Goal: Transaction & Acquisition: Purchase product/service

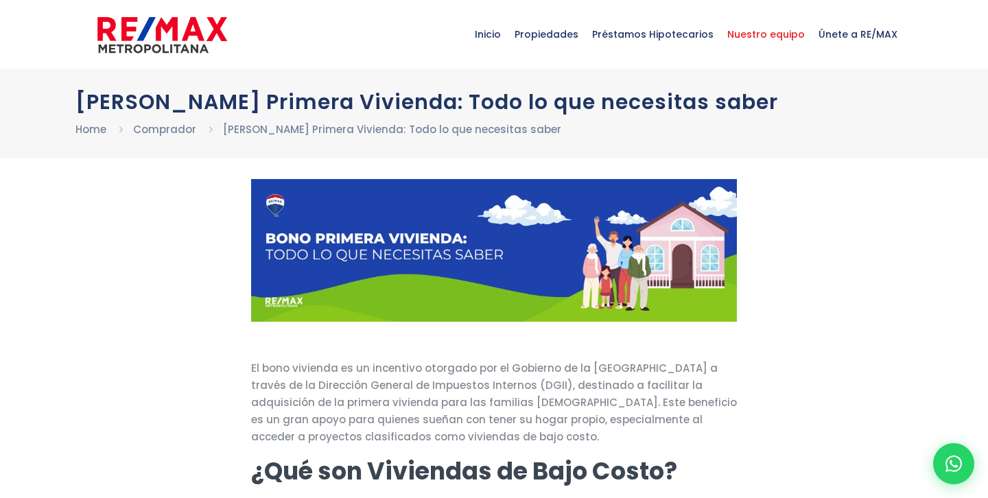
click at [770, 32] on span "Nuestro equipo" at bounding box center [766, 34] width 91 height 41
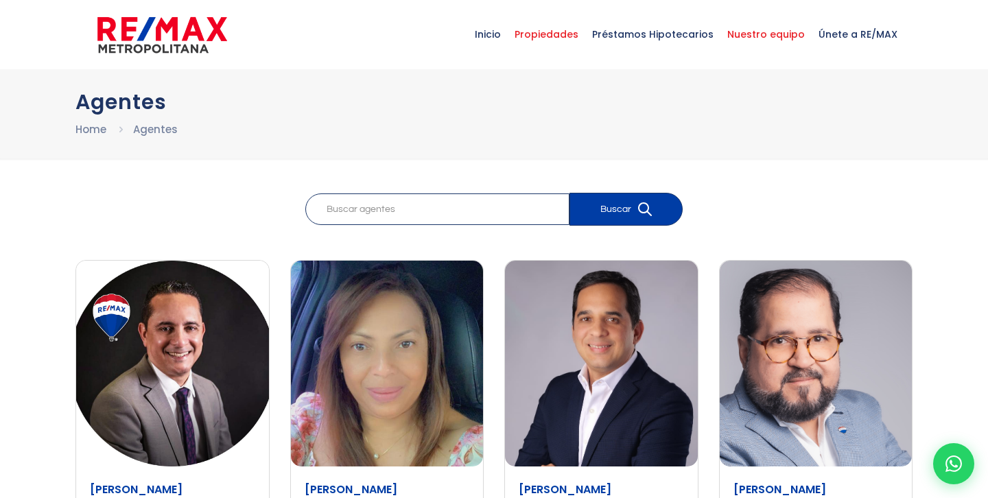
click at [583, 28] on span "Propiedades" at bounding box center [547, 34] width 78 height 41
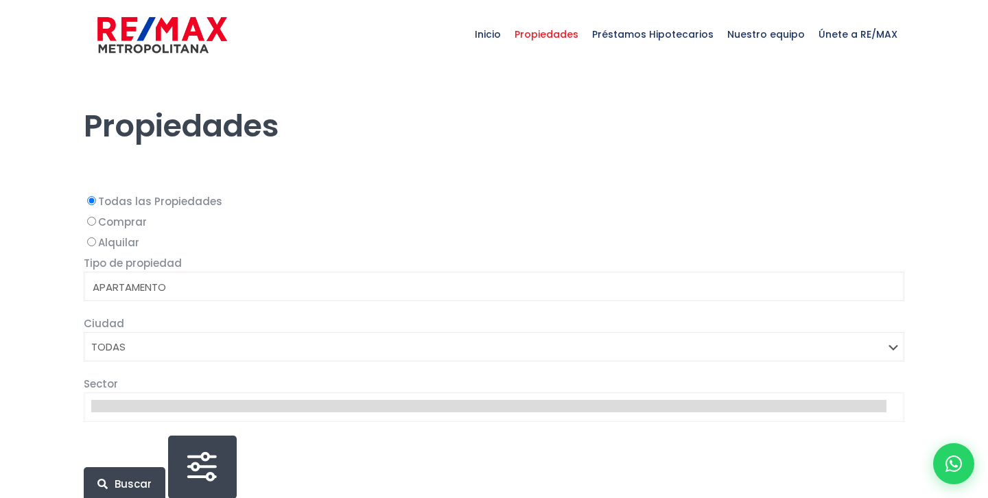
select select
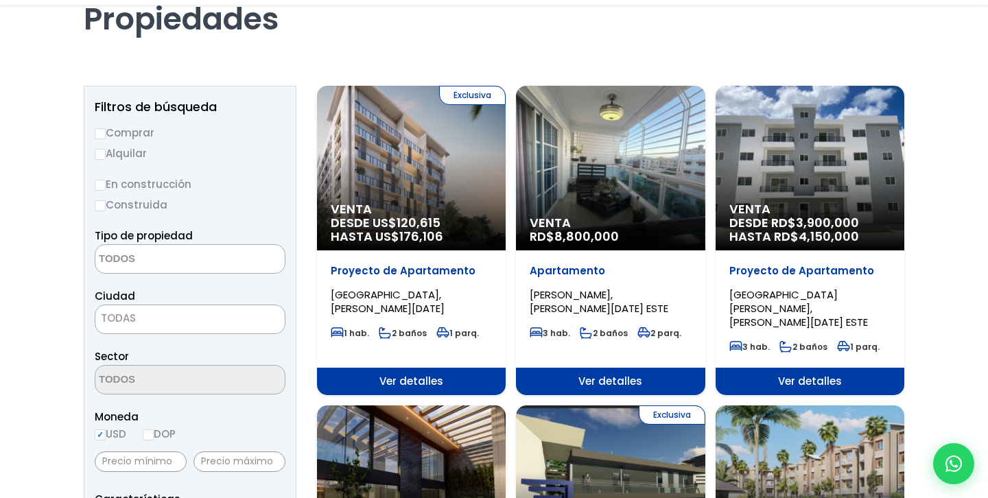
scroll to position [122, 0]
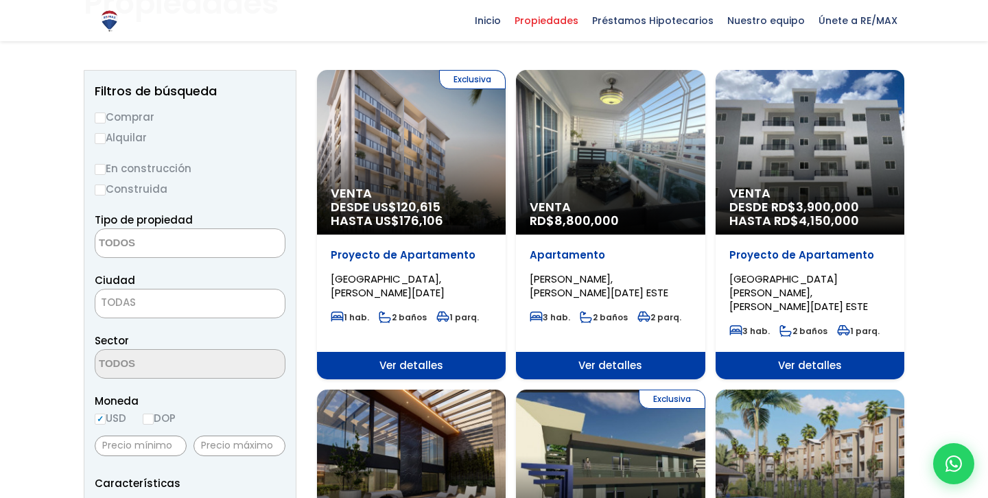
click at [161, 308] on span "TODAS" at bounding box center [189, 302] width 189 height 19
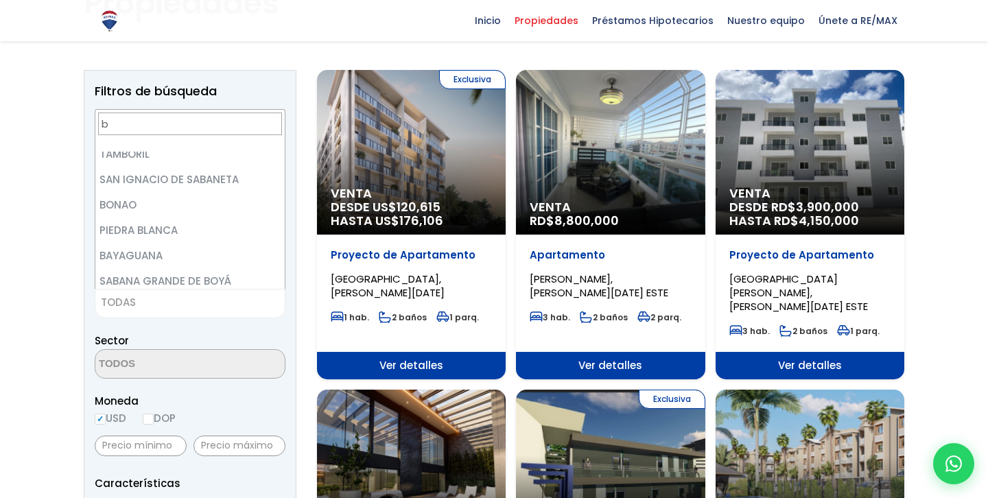
scroll to position [0, 0]
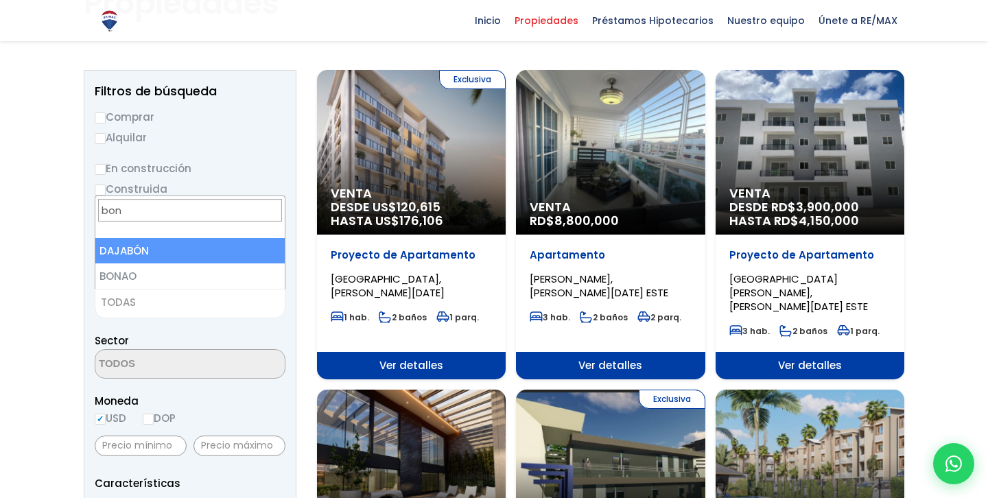
type input "bon"
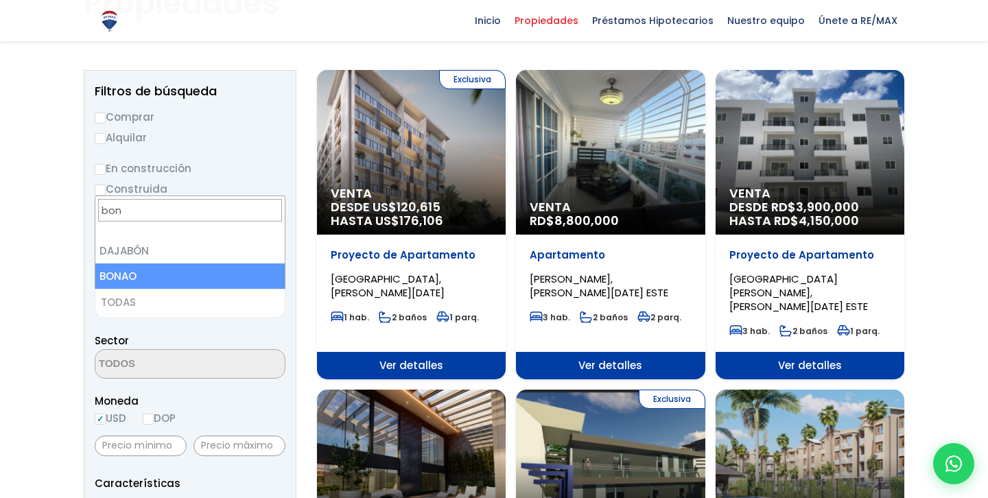
select select "134"
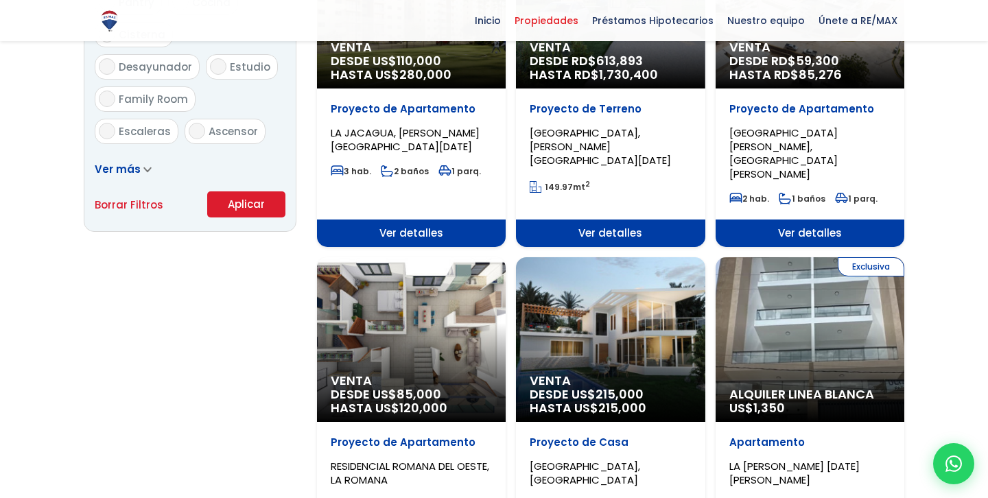
scroll to position [894, 0]
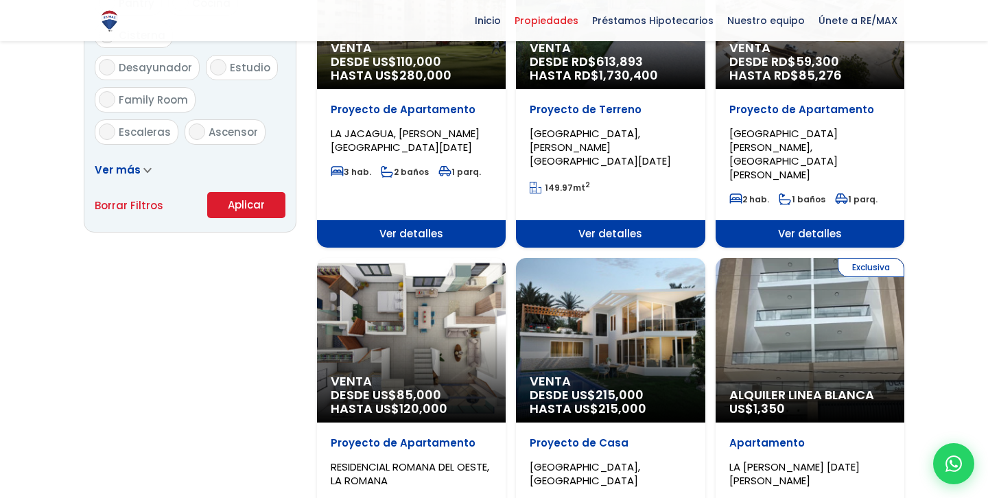
click at [244, 213] on button "Aplicar" at bounding box center [246, 205] width 78 height 26
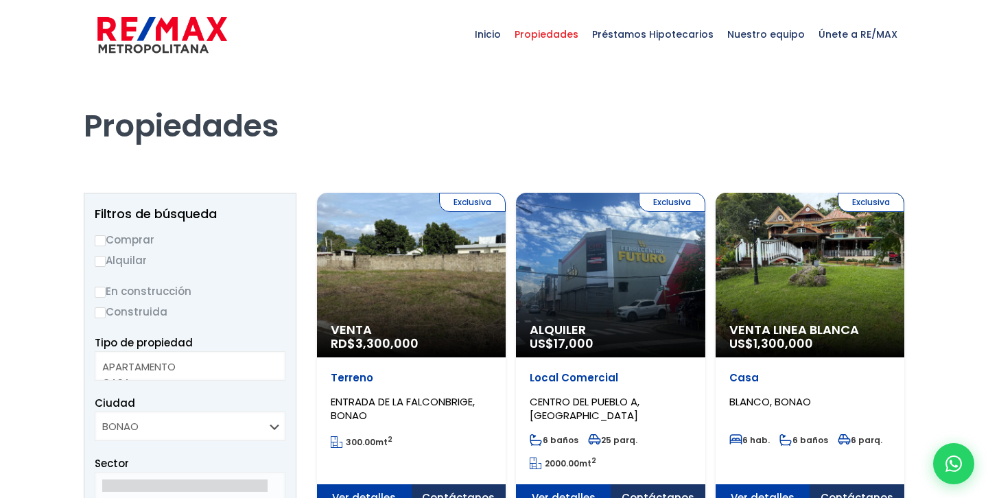
select select
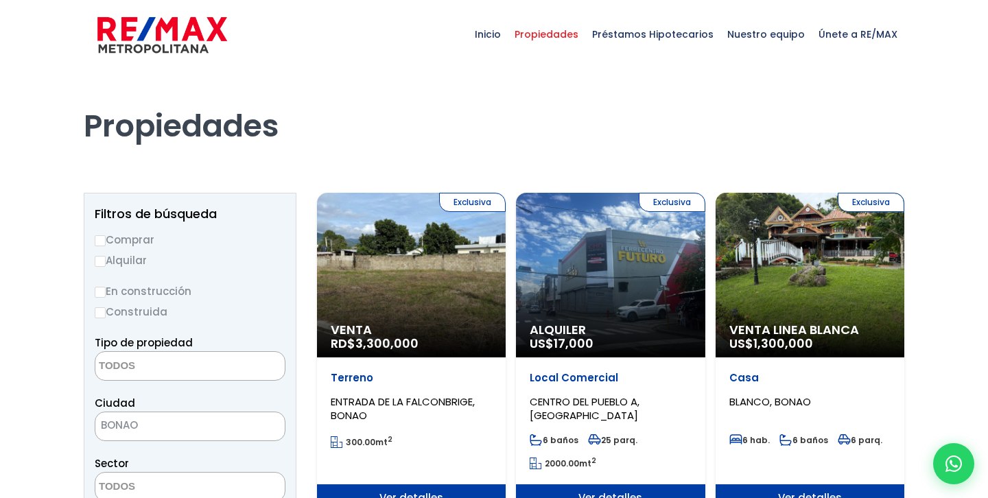
click at [584, 248] on div "Exclusiva Alquiler US$ 17,000" at bounding box center [610, 275] width 189 height 165
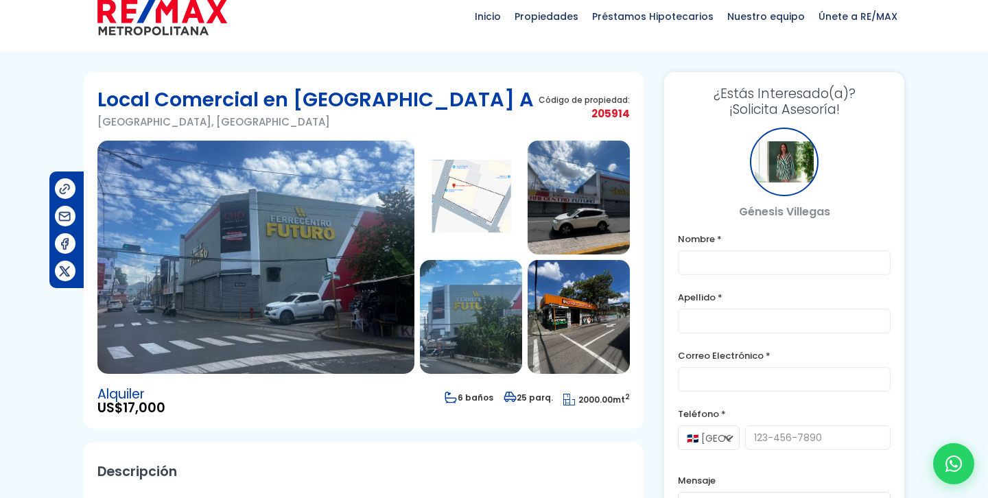
scroll to position [33, 0]
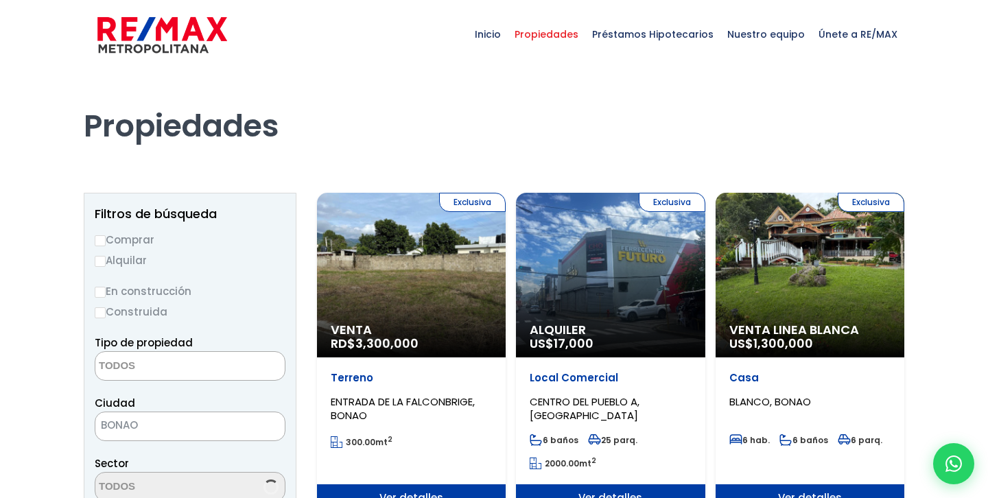
select select
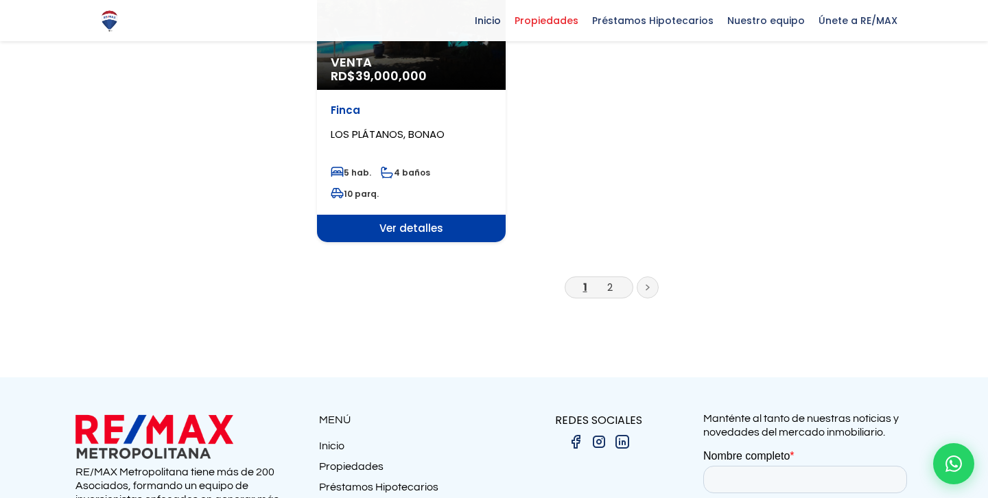
scroll to position [1851, 0]
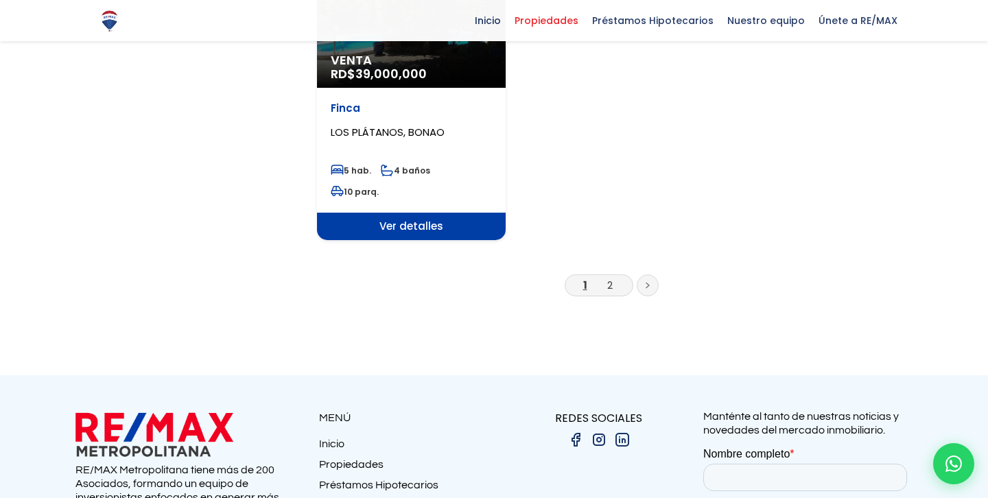
click at [613, 282] on li "2" at bounding box center [610, 285] width 22 height 17
click at [609, 284] on link "2" at bounding box center [610, 285] width 5 height 14
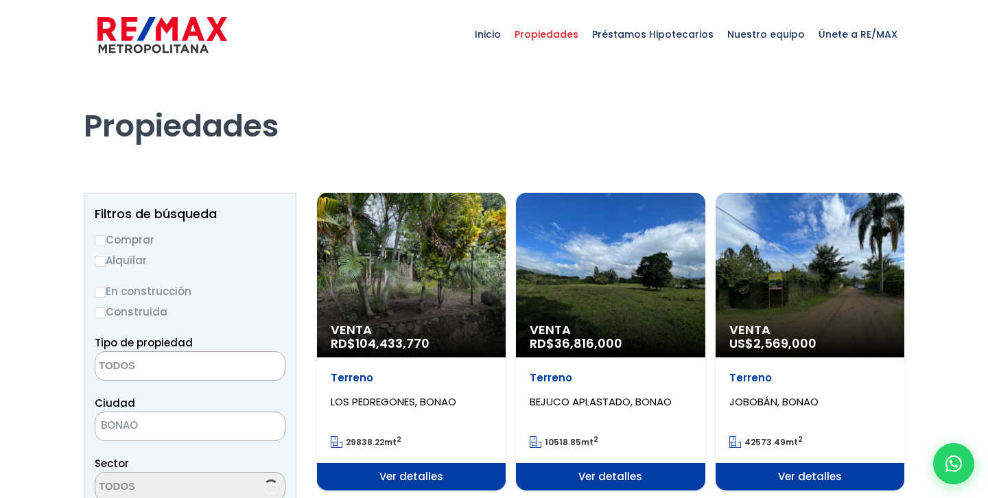
select select
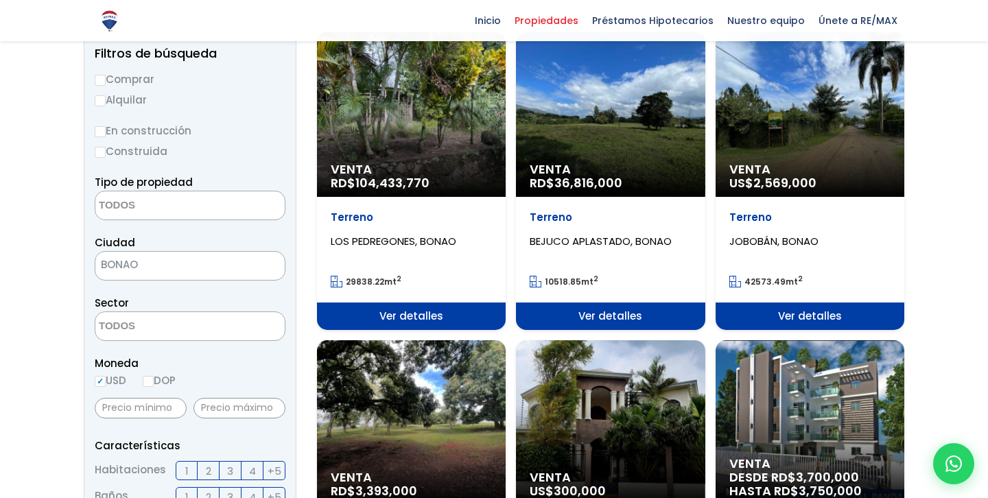
scroll to position [161, 0]
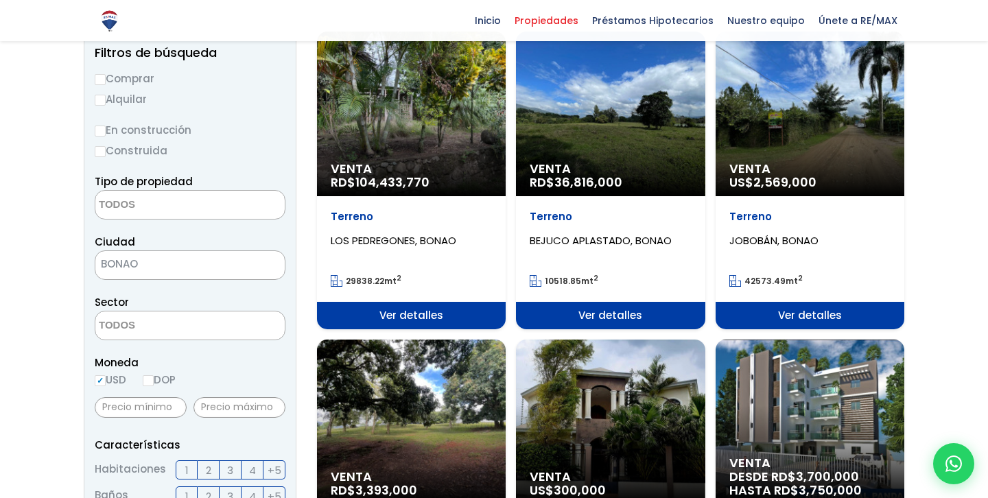
click at [430, 139] on div "Venta RD$ 104,433,770" at bounding box center [411, 114] width 189 height 165
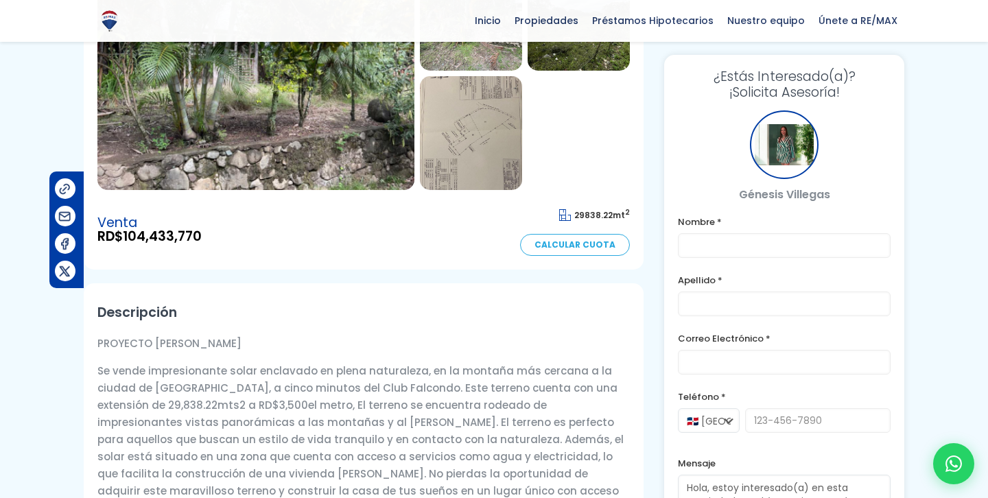
scroll to position [202, 0]
click at [371, 144] on img at bounding box center [255, 72] width 317 height 233
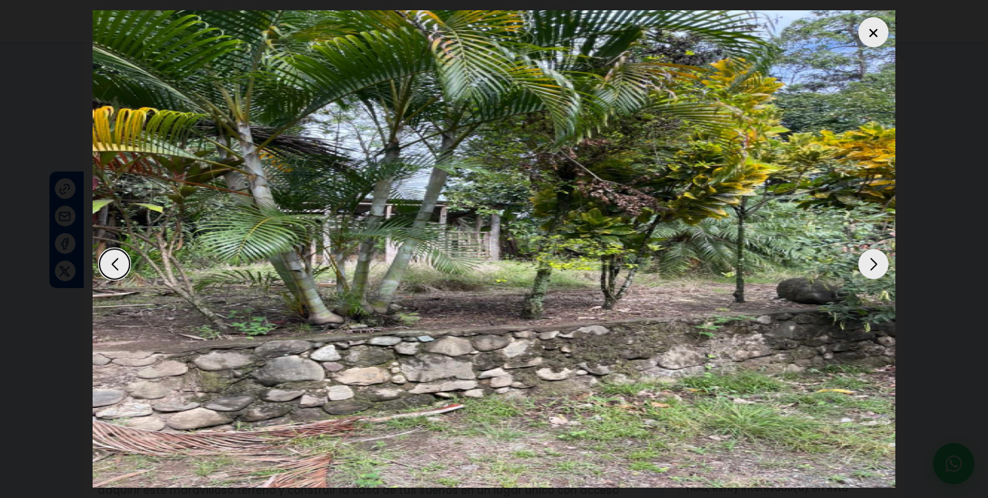
click at [870, 266] on div "Next slide" at bounding box center [874, 264] width 30 height 30
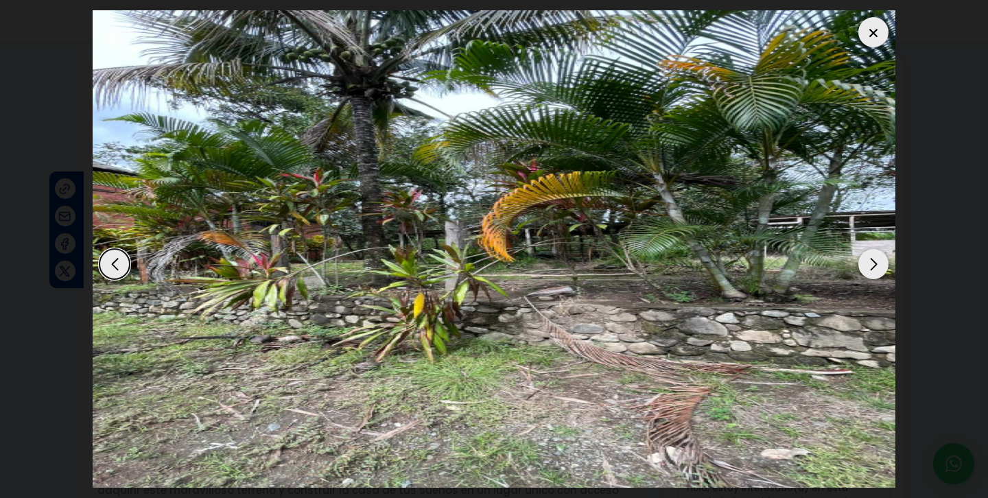
click at [870, 266] on div "Next slide" at bounding box center [874, 264] width 30 height 30
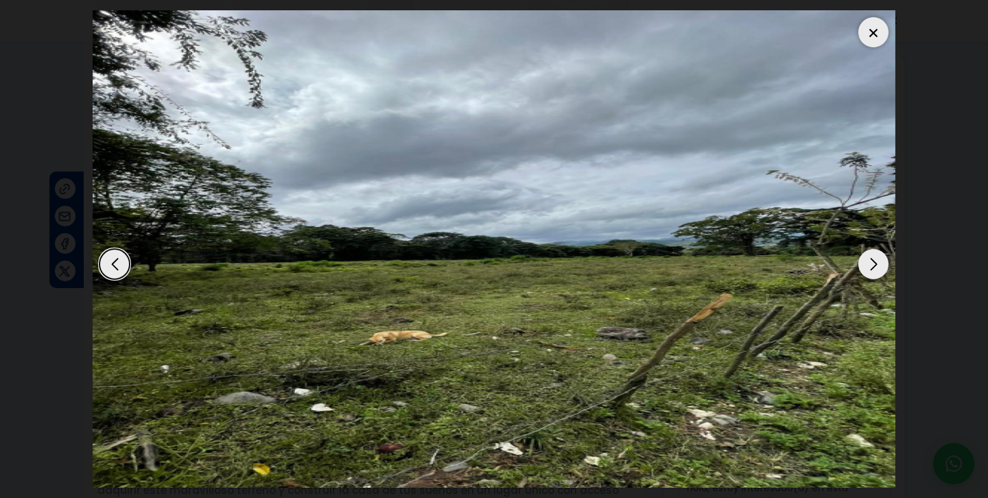
click at [870, 266] on div "Next slide" at bounding box center [874, 264] width 30 height 30
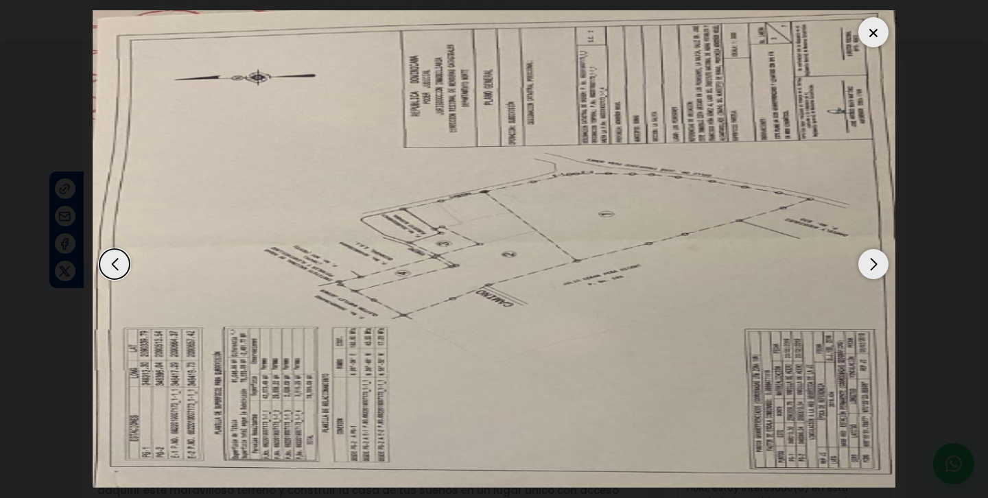
click at [109, 259] on div "Previous slide" at bounding box center [115, 264] width 30 height 30
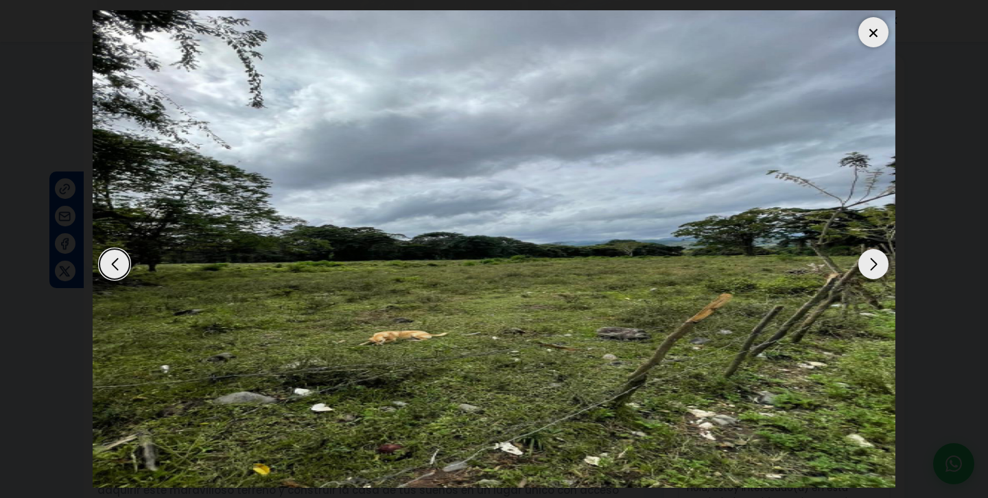
click at [868, 262] on div "Next slide" at bounding box center [874, 264] width 30 height 30
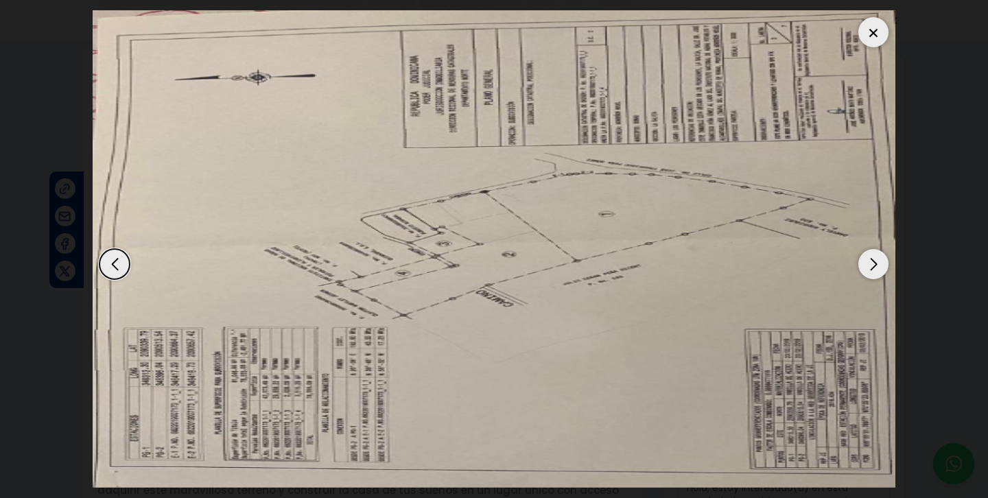
click at [868, 262] on div "Next slide" at bounding box center [874, 264] width 30 height 30
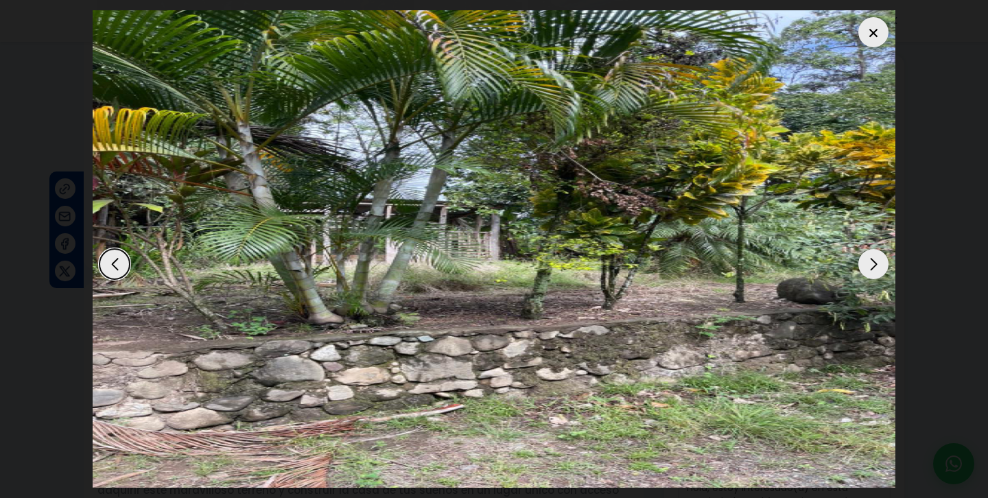
click at [868, 262] on div "Next slide" at bounding box center [874, 264] width 30 height 30
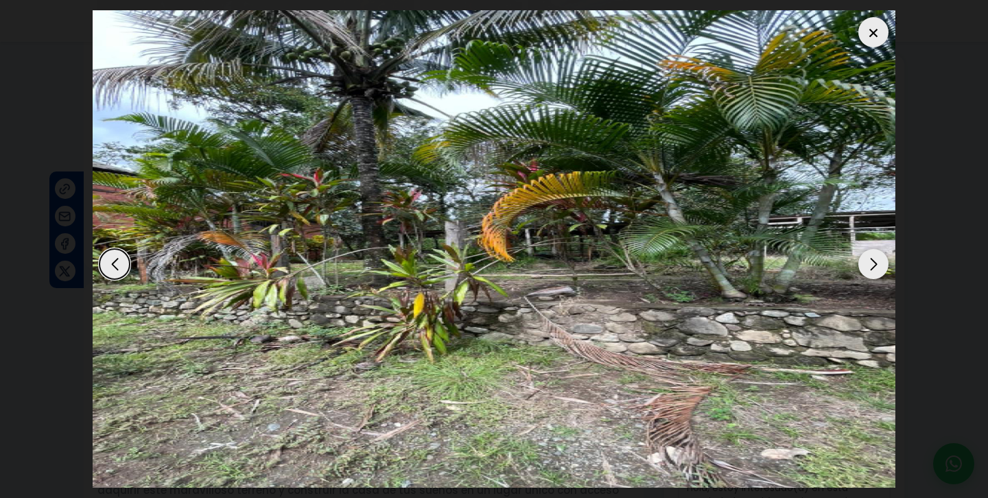
click at [870, 35] on div at bounding box center [874, 32] width 30 height 30
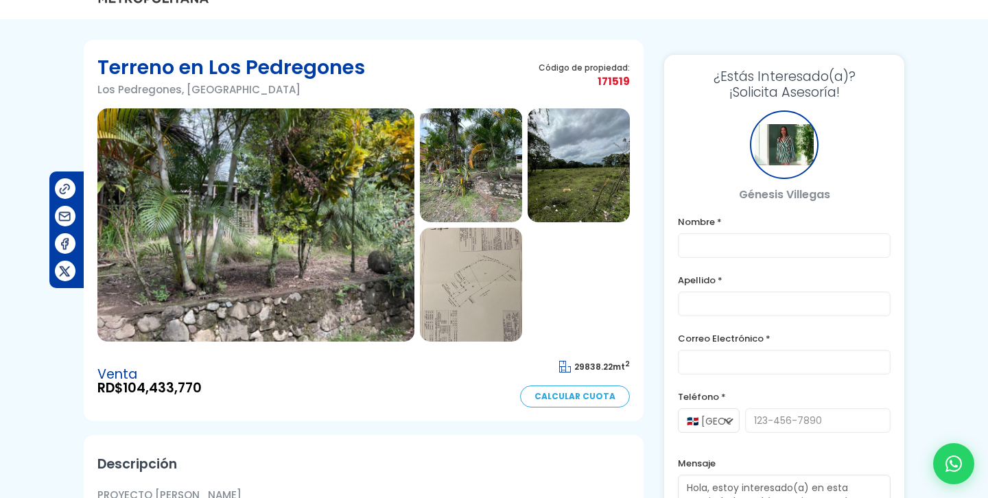
scroll to position [0, 0]
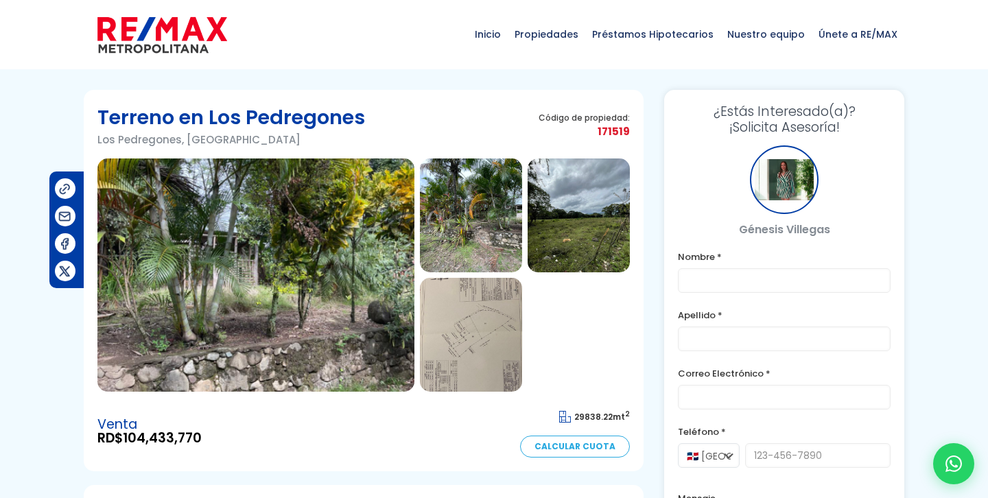
drag, startPoint x: 103, startPoint y: 117, endPoint x: 384, endPoint y: 117, distance: 281.4
click at [384, 117] on div "Terreno en Los Pedregones Los Pedregones, Bonao Código de propiedad: 171519" at bounding box center [363, 131] width 533 height 55
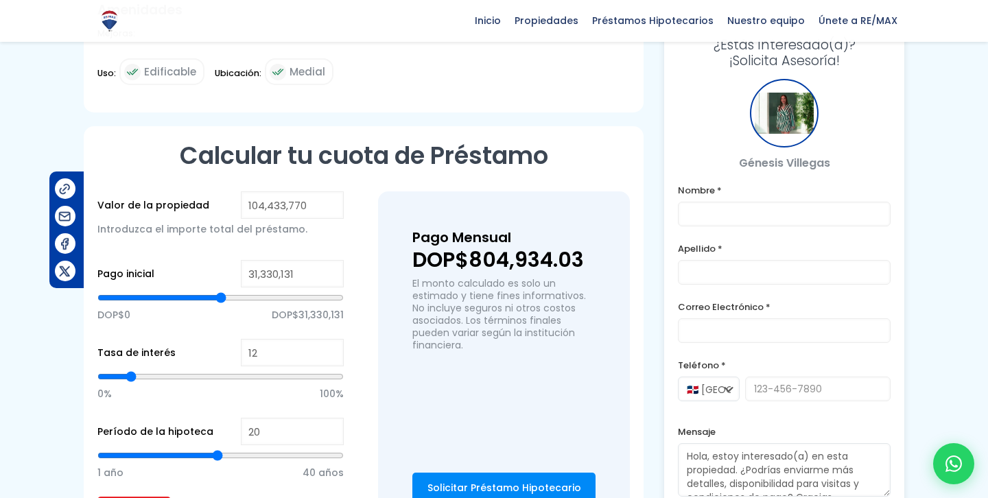
scroll to position [783, 0]
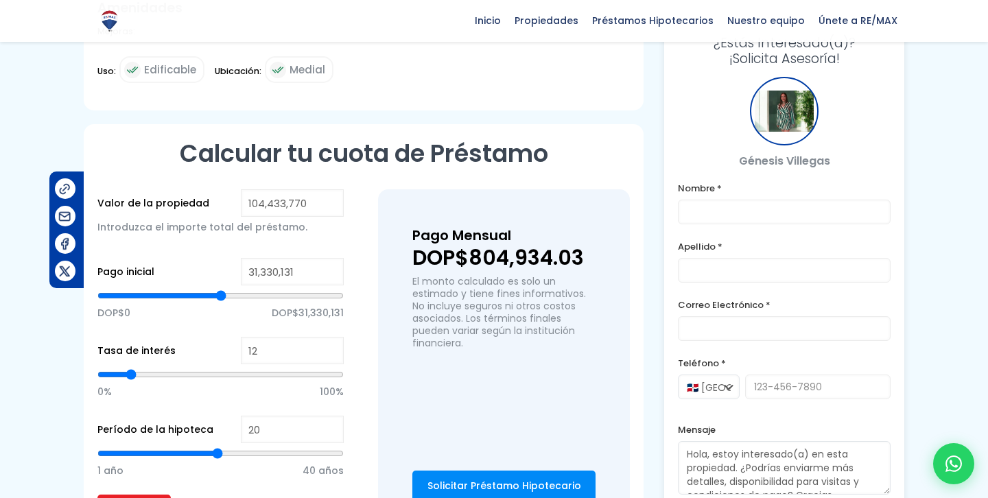
drag, startPoint x: 508, startPoint y: 269, endPoint x: 489, endPoint y: 271, distance: 18.6
click at [489, 268] on p "DOP$804,934.03" at bounding box center [504, 258] width 183 height 21
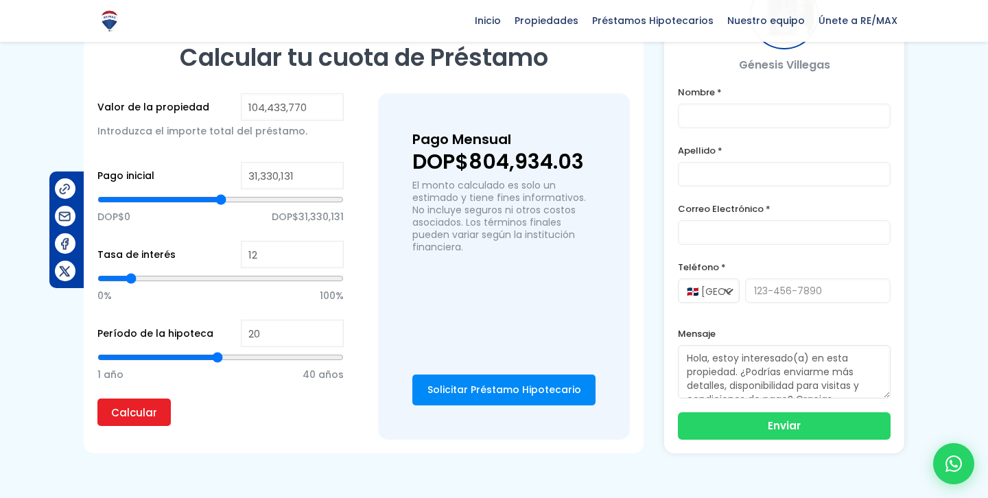
scroll to position [858, 0]
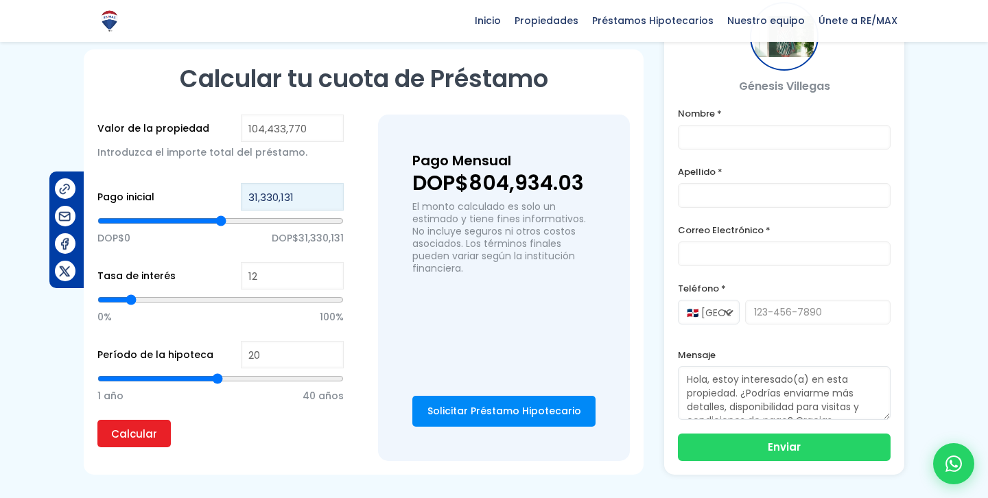
drag, startPoint x: 254, startPoint y: 202, endPoint x: 228, endPoint y: 202, distance: 26.1
click at [231, 202] on div "Pago inicial 31,330,131 DOP$0 DOP$31,330,131" at bounding box center [220, 222] width 246 height 79
click at [202, 262] on div "DOP$0 DOP$31,330,131" at bounding box center [220, 236] width 246 height 51
drag, startPoint x: 275, startPoint y: 284, endPoint x: 210, endPoint y: 284, distance: 64.5
click at [229, 284] on div "Tasa de interés 12 0% 100%" at bounding box center [220, 301] width 246 height 79
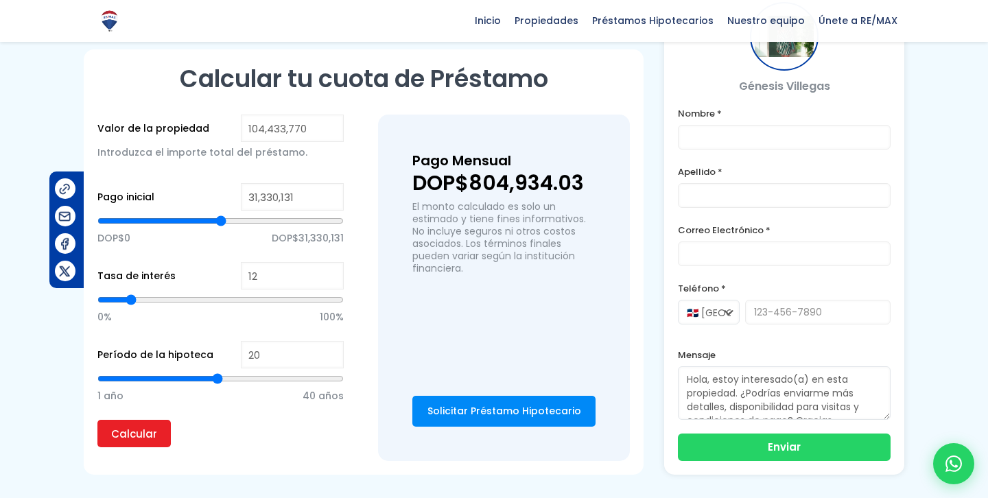
click at [205, 341] on div "0% 100%" at bounding box center [220, 315] width 246 height 51
drag, startPoint x: 285, startPoint y: 358, endPoint x: 200, endPoint y: 358, distance: 84.4
click at [204, 358] on div "Período de la hipoteca 20 1 año 40 años" at bounding box center [220, 380] width 246 height 79
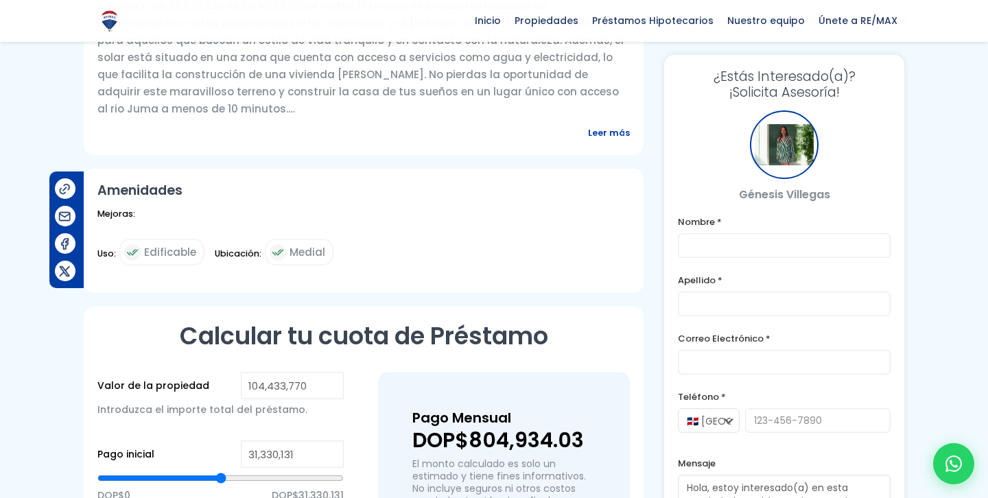
scroll to position [599, 0]
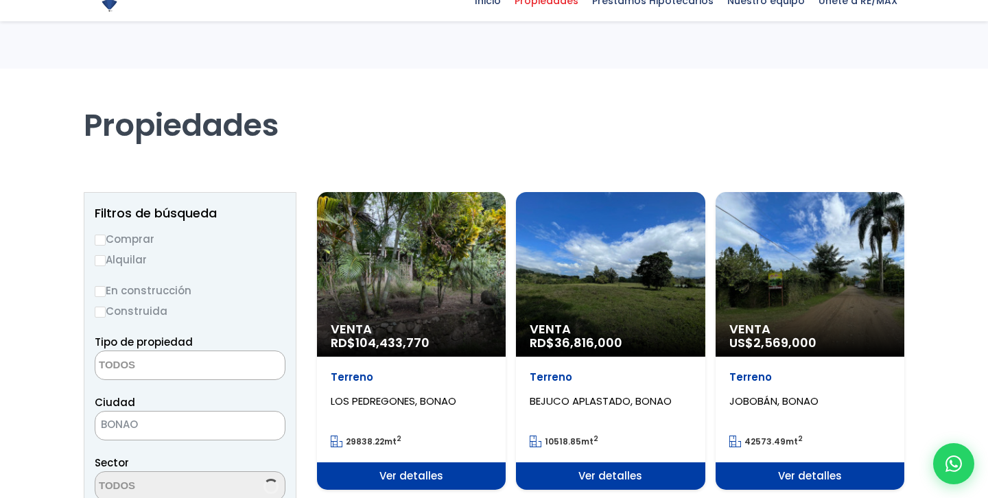
select select
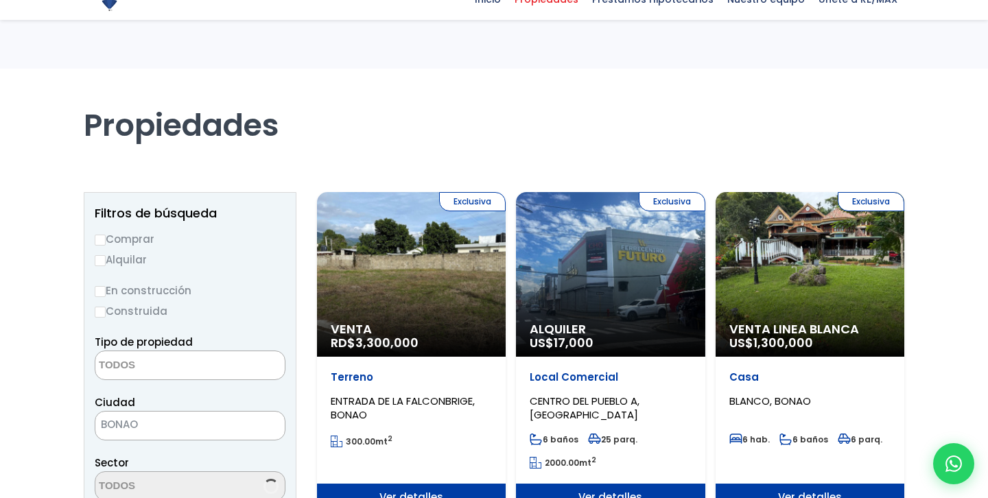
select select
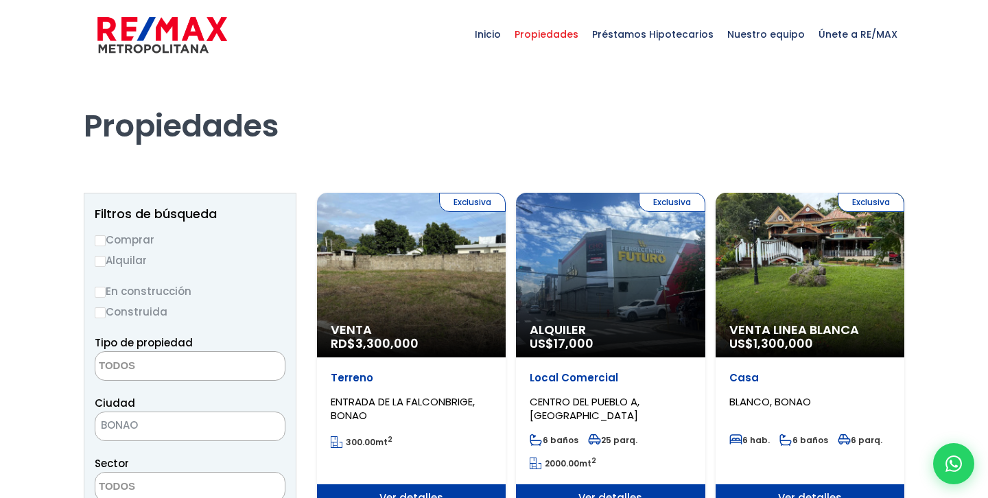
click at [573, 248] on div "Exclusiva Alquiler US$ 17,000" at bounding box center [610, 275] width 189 height 165
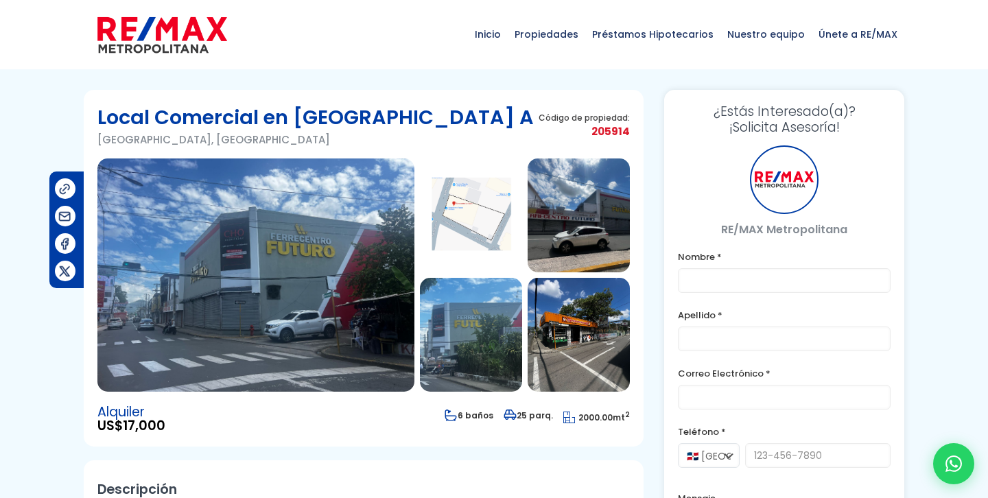
click at [321, 272] on img at bounding box center [255, 275] width 317 height 233
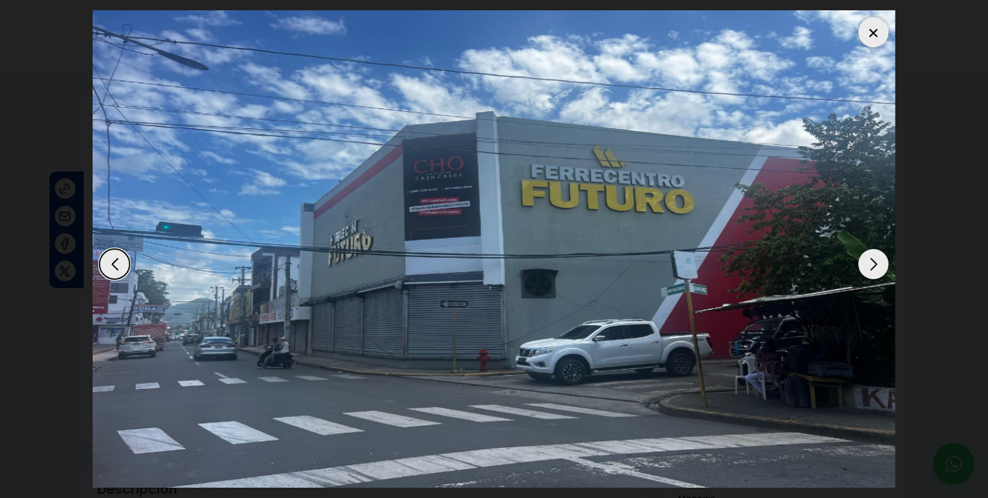
click at [870, 260] on div "Next slide" at bounding box center [874, 264] width 30 height 30
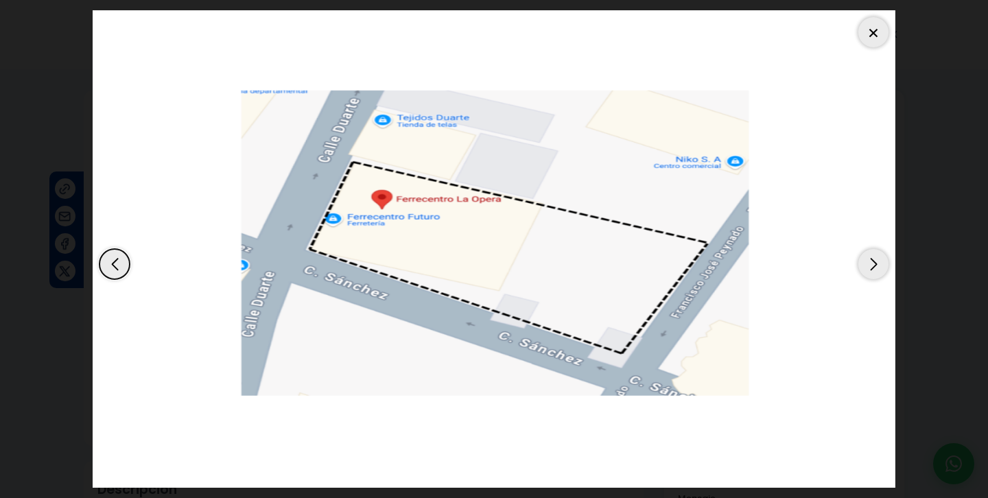
click at [870, 260] on div "Next slide" at bounding box center [874, 264] width 30 height 30
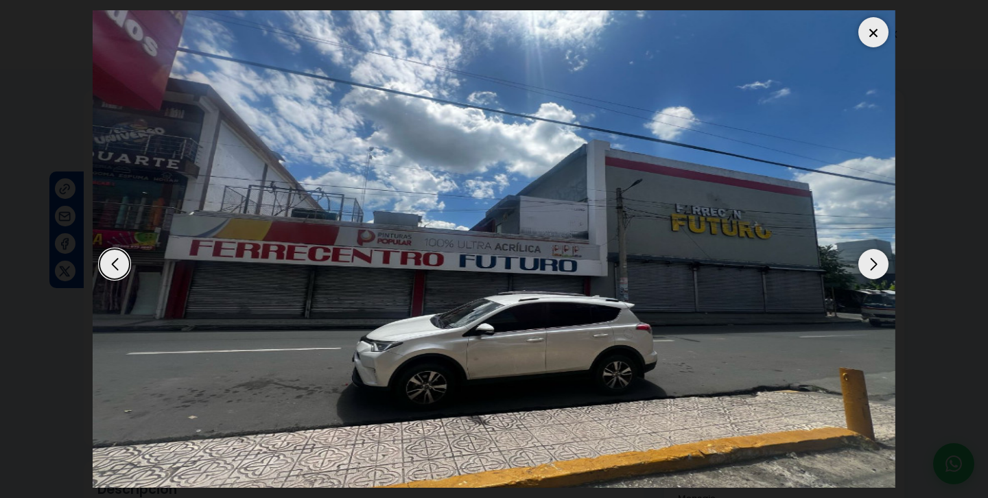
click at [875, 264] on div "Next slide" at bounding box center [874, 264] width 30 height 30
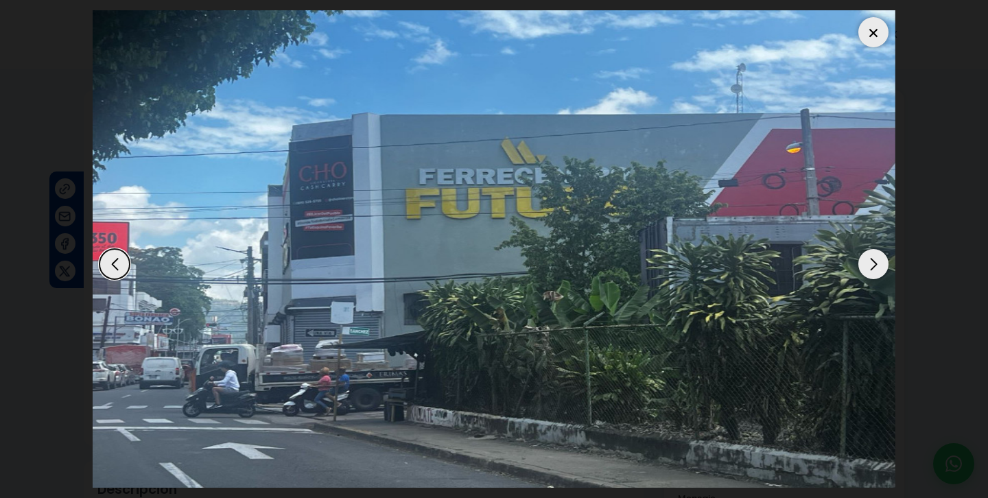
click at [862, 268] on div "Next slide" at bounding box center [874, 264] width 30 height 30
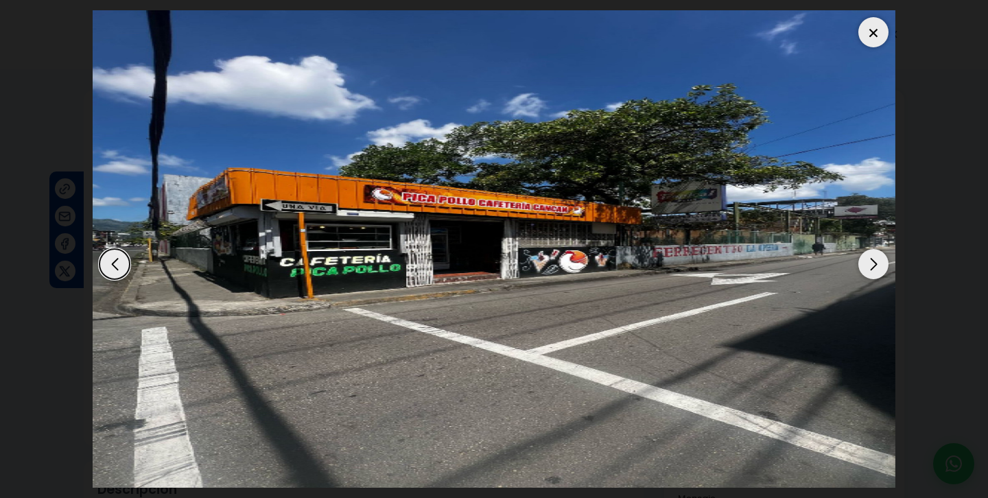
click at [875, 268] on div "Next slide" at bounding box center [874, 264] width 30 height 30
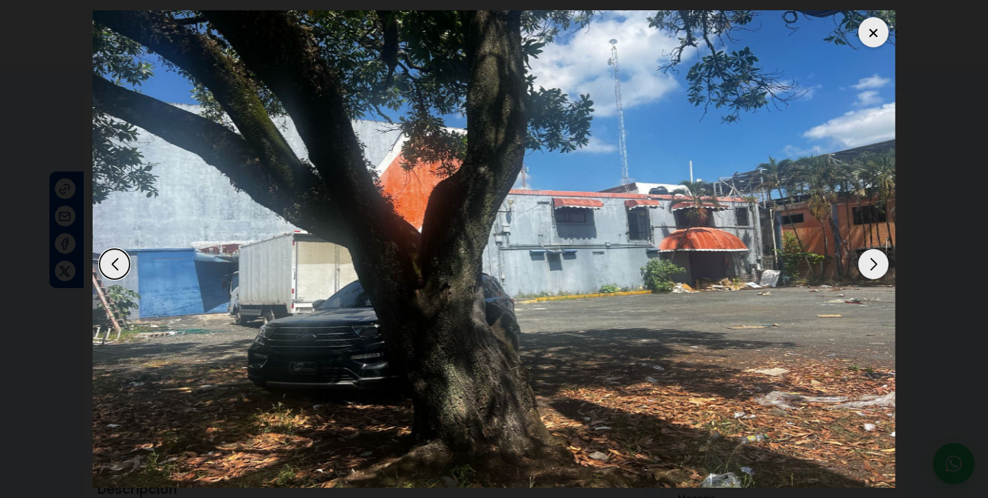
click at [876, 267] on div "Next slide" at bounding box center [874, 264] width 30 height 30
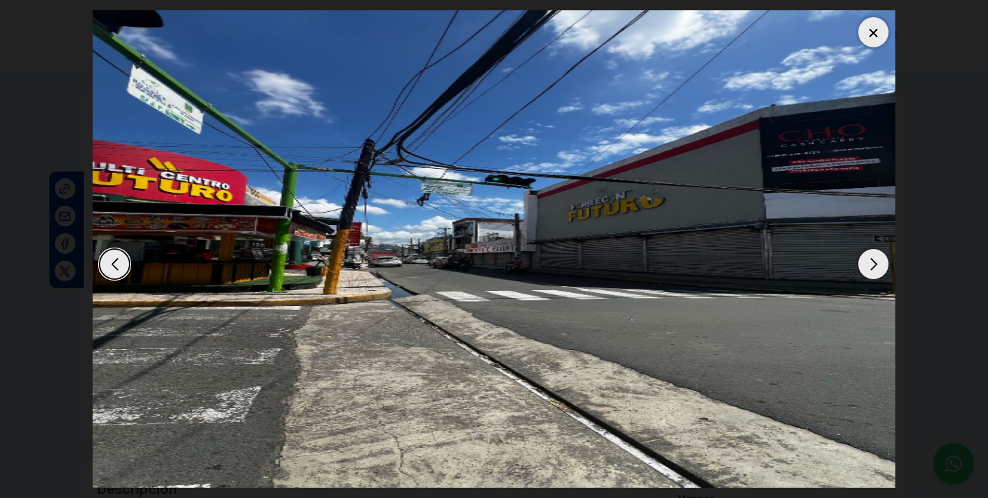
click at [876, 267] on div "Next slide" at bounding box center [874, 264] width 30 height 30
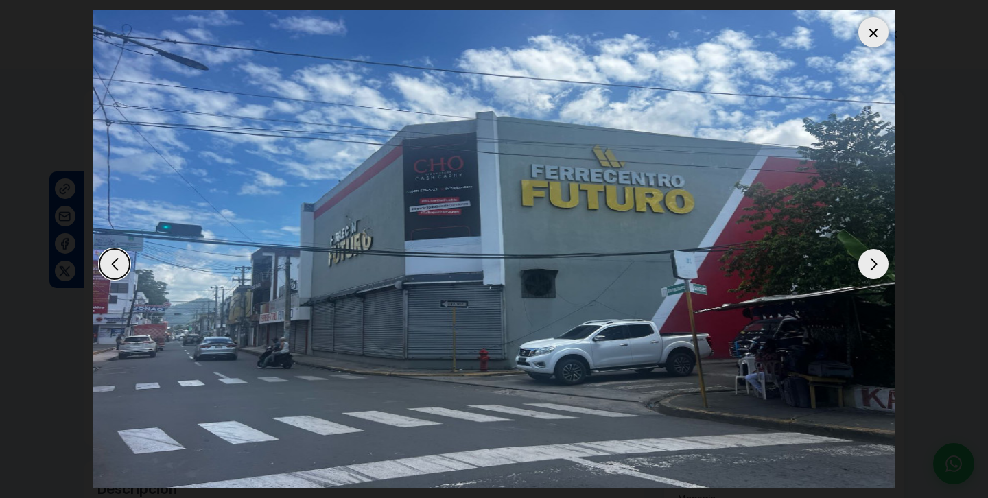
click at [876, 267] on div "Next slide" at bounding box center [874, 264] width 30 height 30
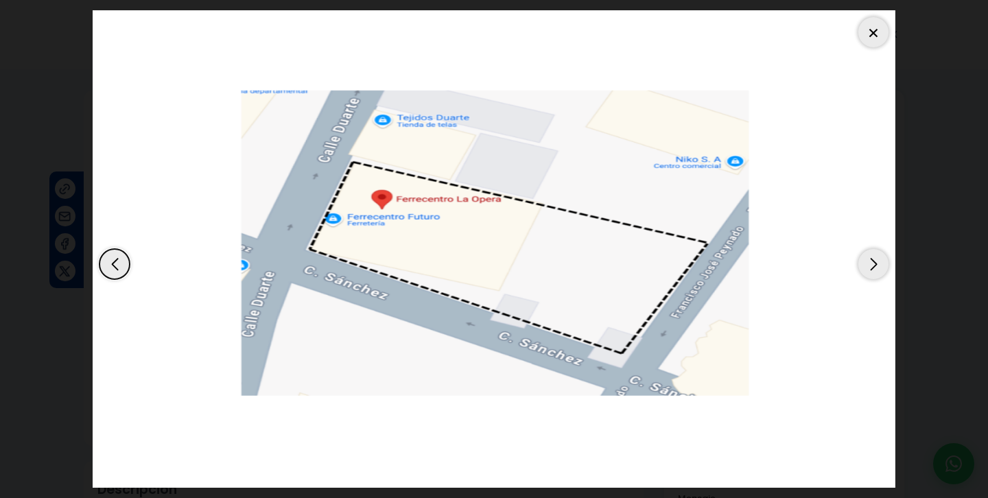
click at [879, 27] on div at bounding box center [874, 32] width 30 height 30
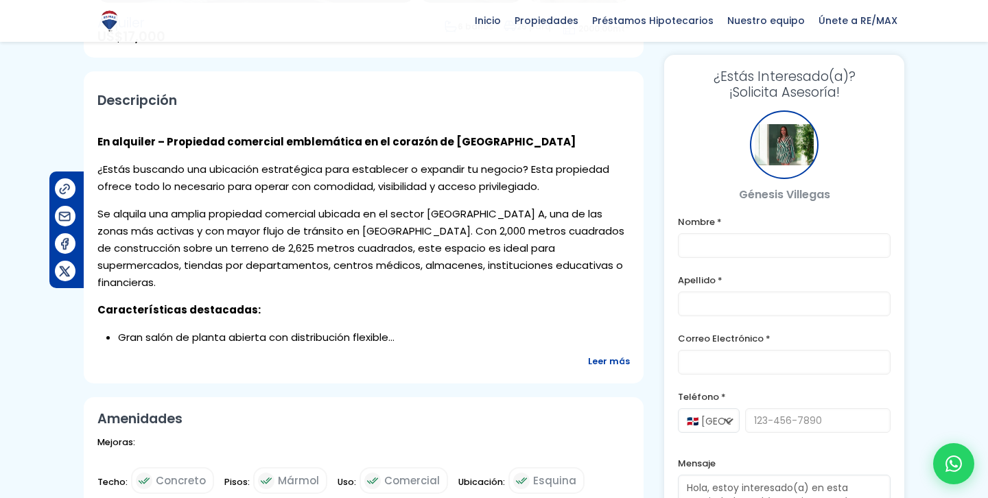
scroll to position [380, 0]
